Goal: Task Accomplishment & Management: Manage account settings

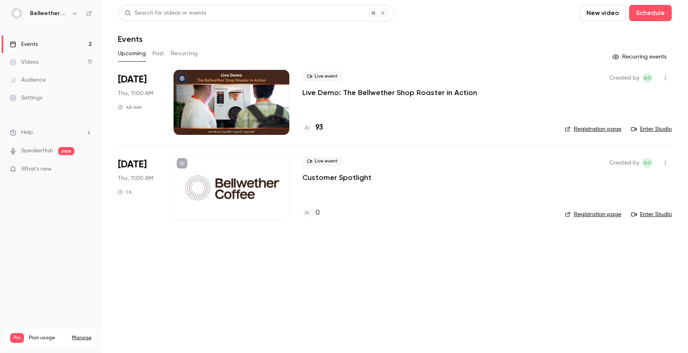
click at [411, 83] on div "Live event Live Demo: The Bellwether Shop Roaster in Action" at bounding box center [426, 85] width 249 height 26
click at [409, 91] on p "Live Demo: The Bellwether Shop Roaster in Action" at bounding box center [389, 93] width 175 height 10
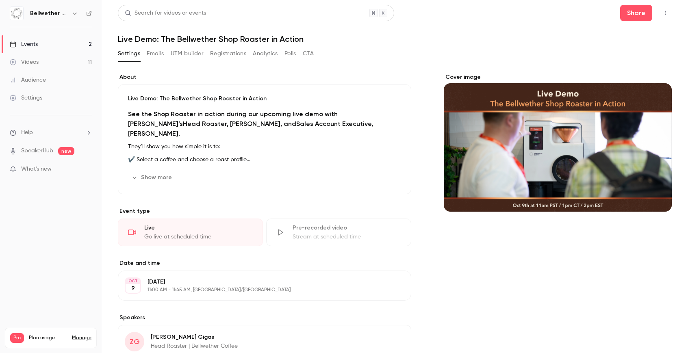
click at [214, 51] on button "Registrations" at bounding box center [228, 53] width 36 height 13
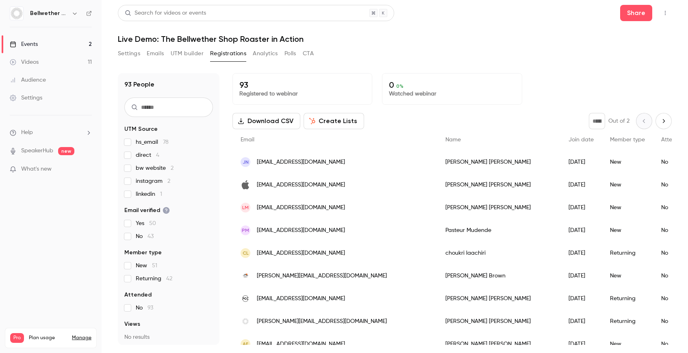
scroll to position [15, 0]
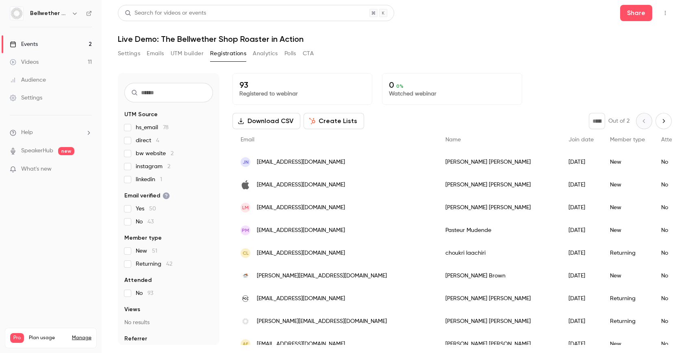
click at [142, 139] on span "direct 4" at bounding box center [148, 141] width 24 height 8
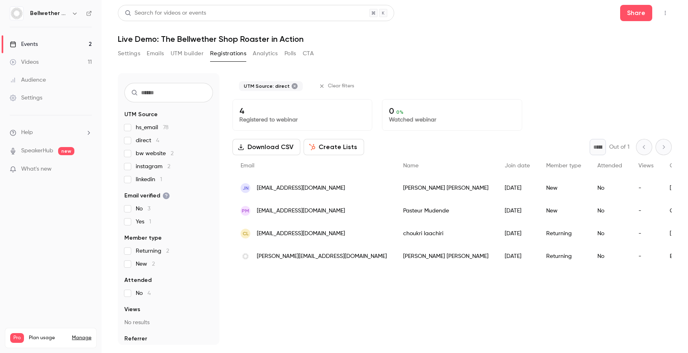
click at [141, 139] on span "direct 4" at bounding box center [148, 141] width 24 height 8
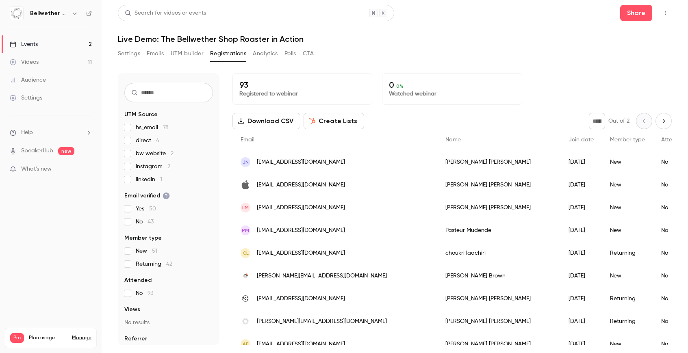
click at [46, 38] on link "Events 2" at bounding box center [51, 44] width 102 height 18
